Goal: Task Accomplishment & Management: Manage account settings

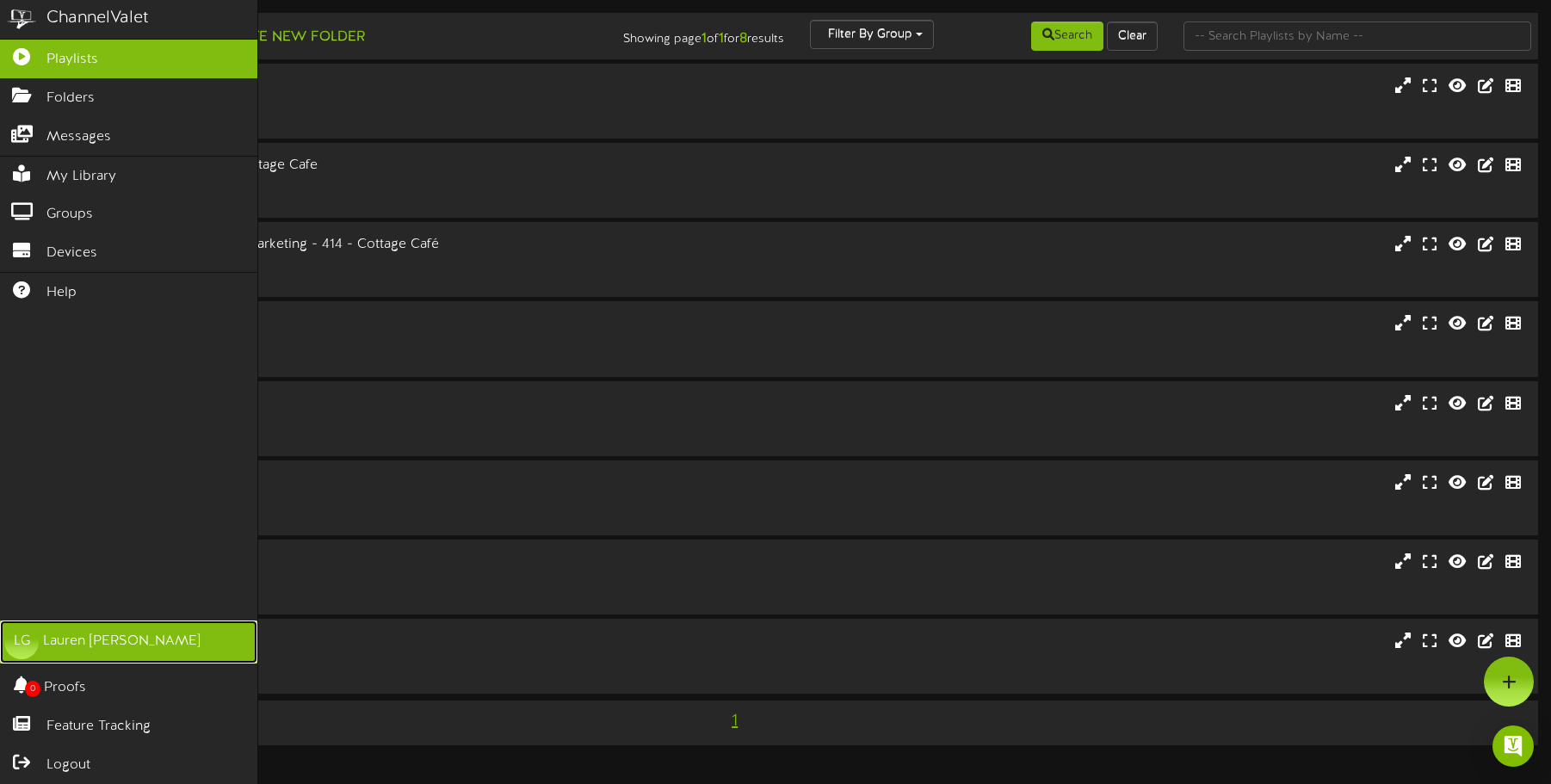
click at [139, 641] on div "[PERSON_NAME]" at bounding box center [122, 642] width 158 height 20
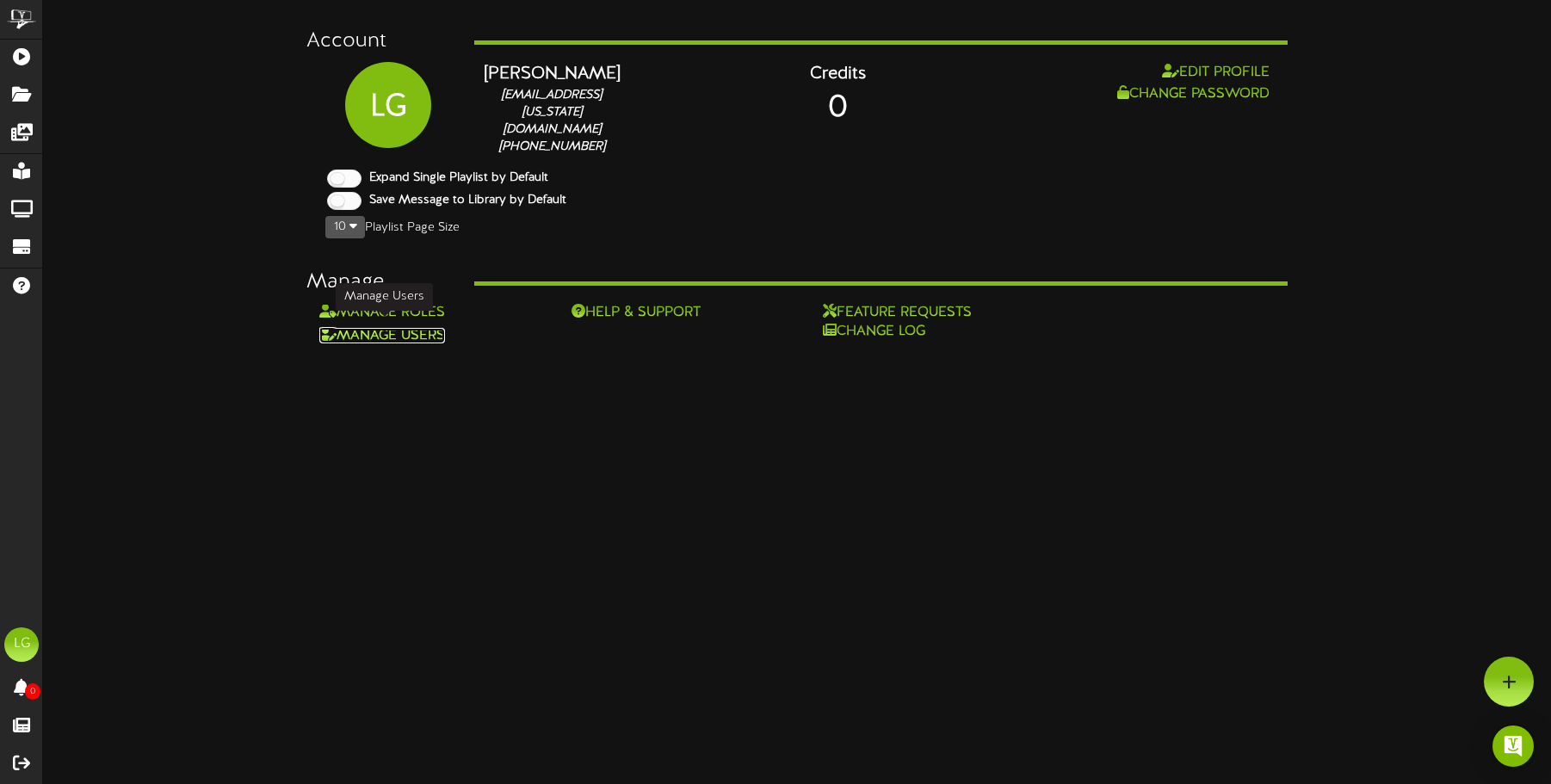
click at [423, 330] on link "Manage Users" at bounding box center [382, 335] width 126 height 15
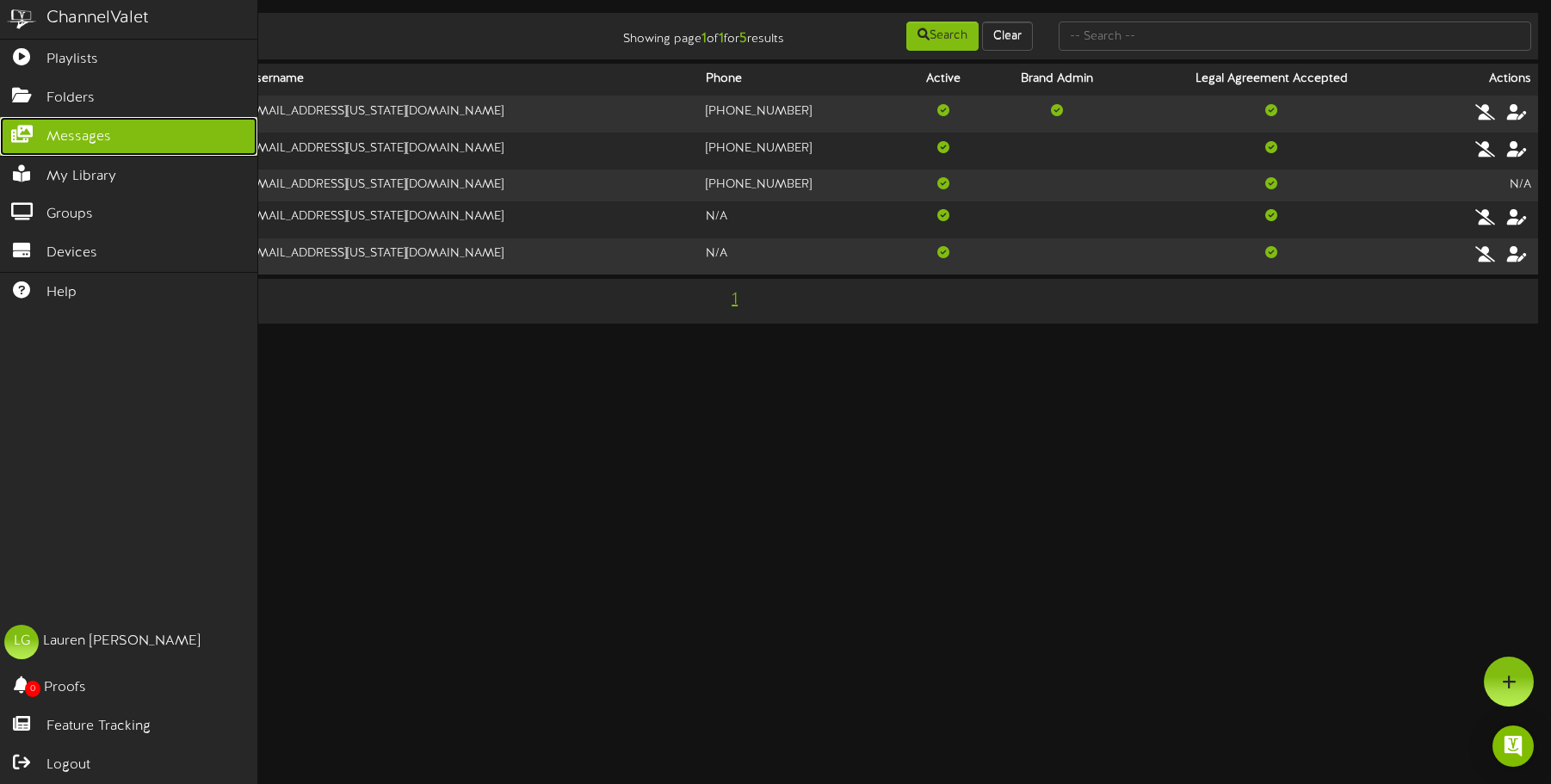
click at [54, 129] on span "Messages" at bounding box center [78, 138] width 64 height 20
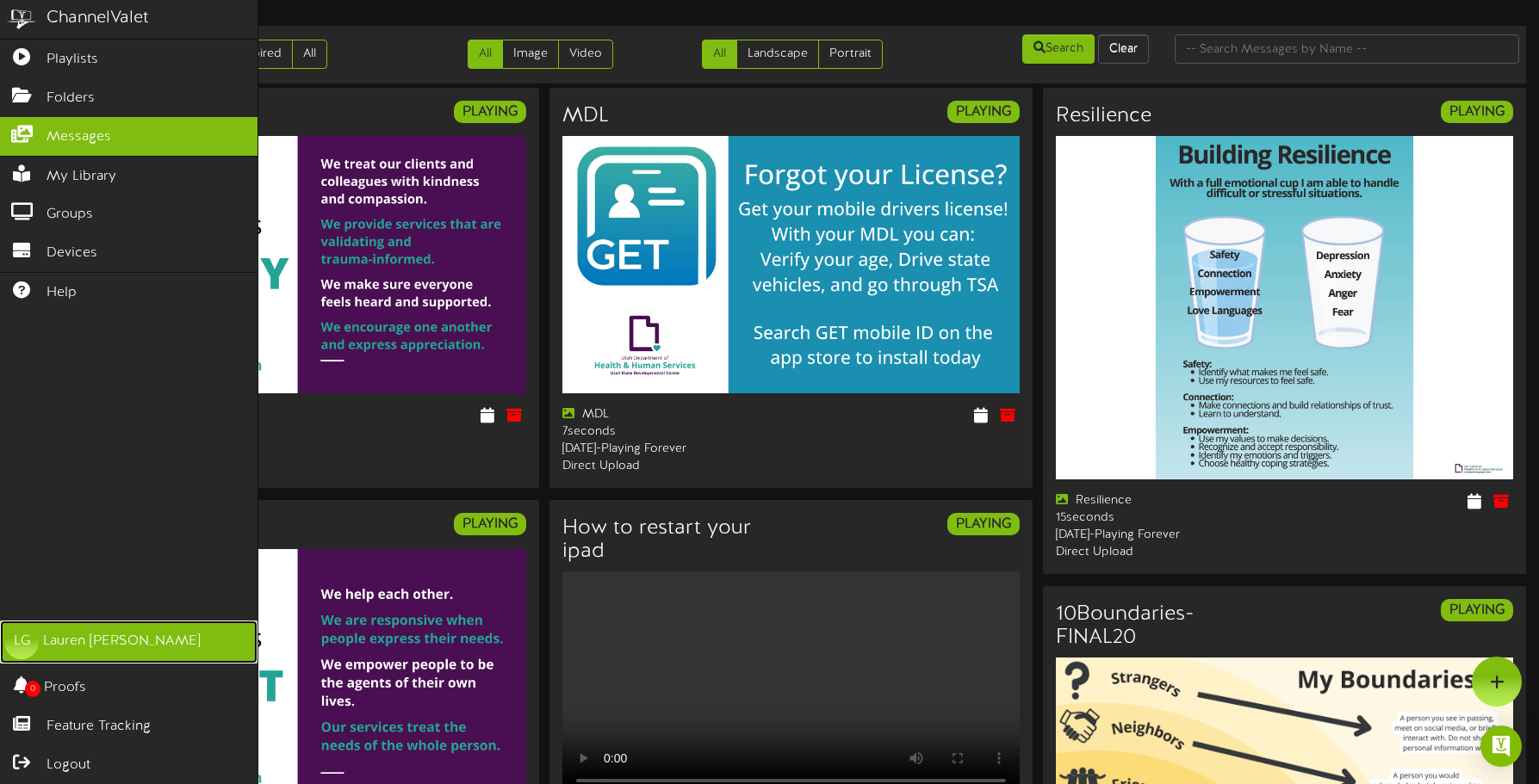
click at [143, 636] on div "[PERSON_NAME]" at bounding box center [122, 642] width 158 height 20
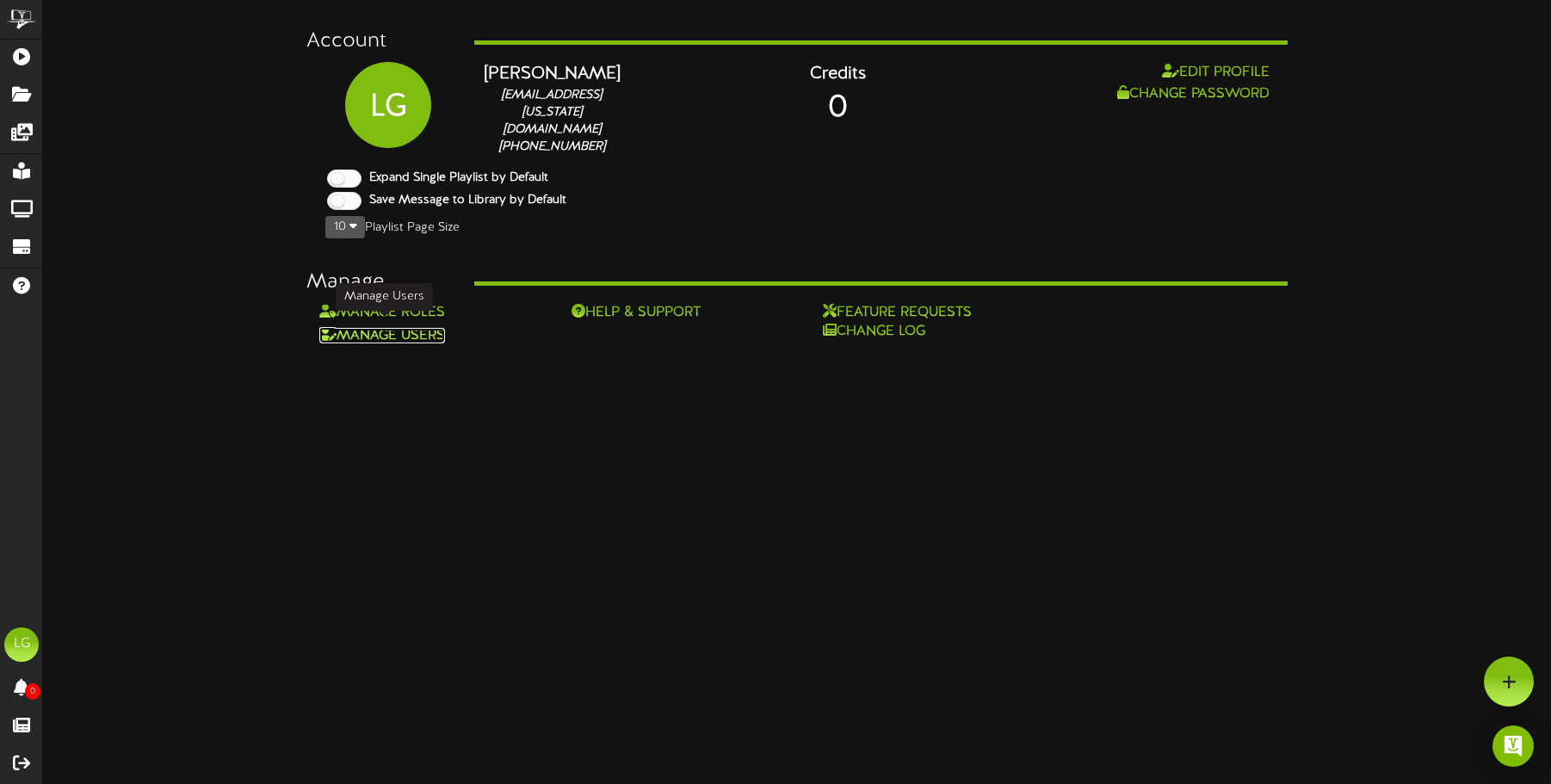
click at [396, 332] on link "Manage Users" at bounding box center [382, 335] width 126 height 15
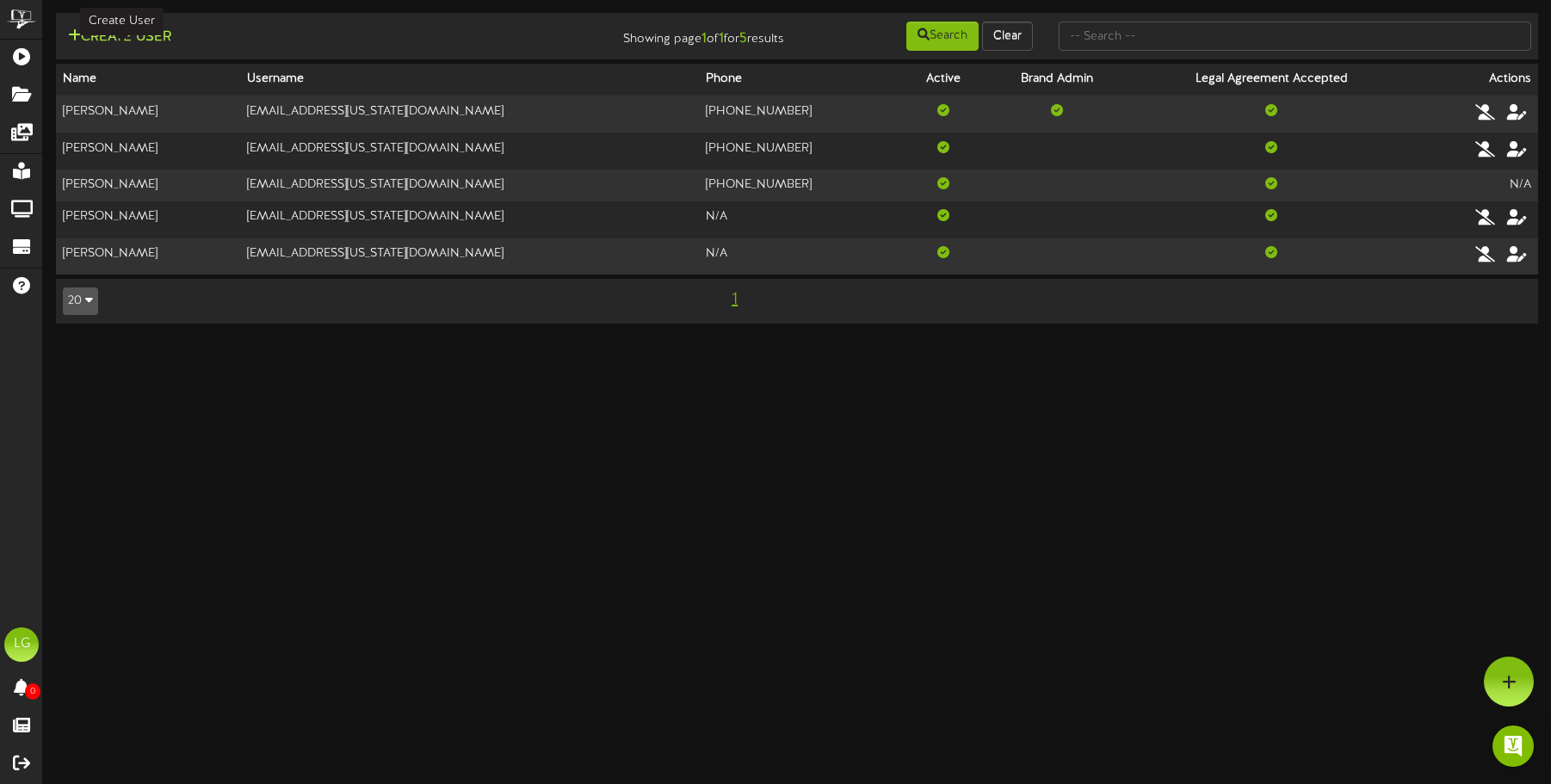
click at [129, 37] on button "Create User" at bounding box center [119, 37] width 113 height 22
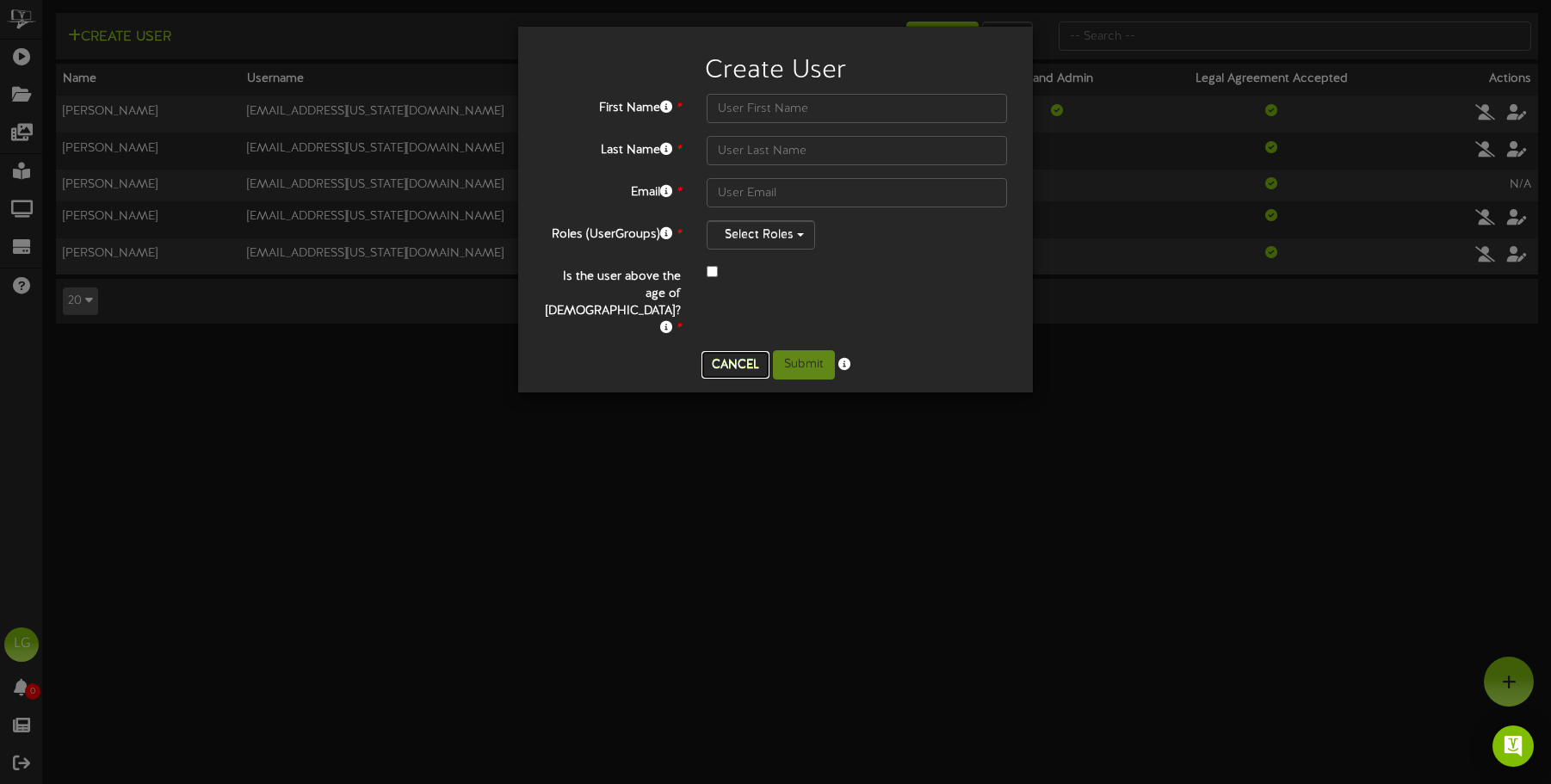
click at [731, 351] on button "Cancel" at bounding box center [735, 365] width 68 height 27
